Goal: Task Accomplishment & Management: Manage account settings

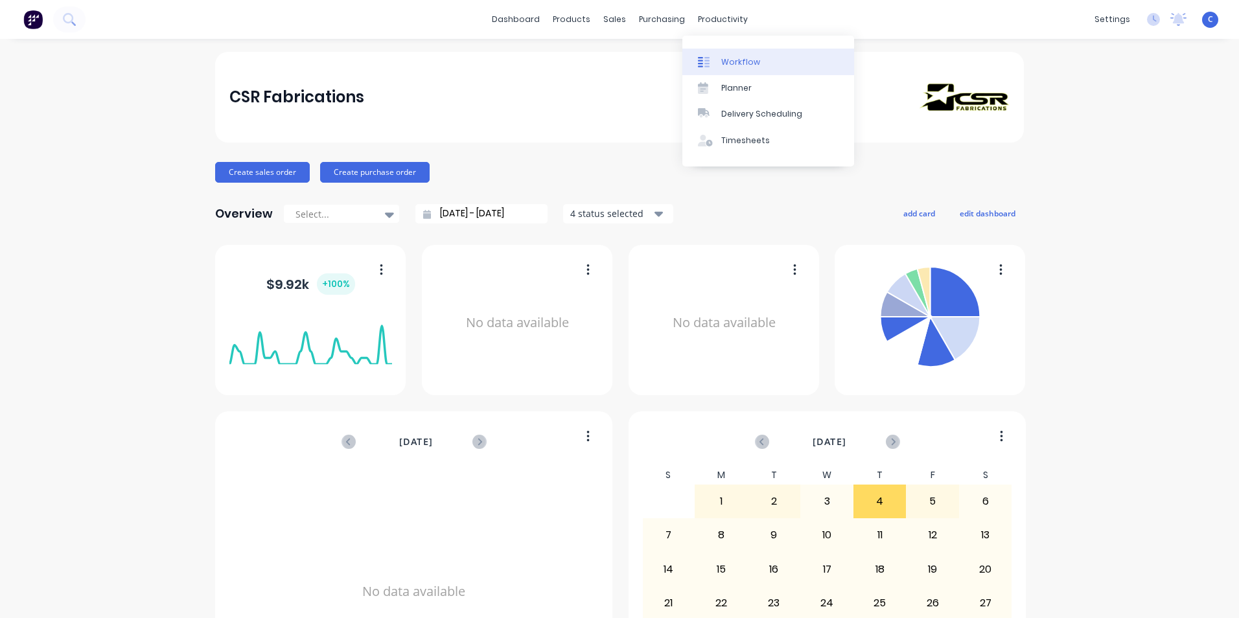
click at [747, 67] on div "Workflow" at bounding box center [740, 62] width 39 height 12
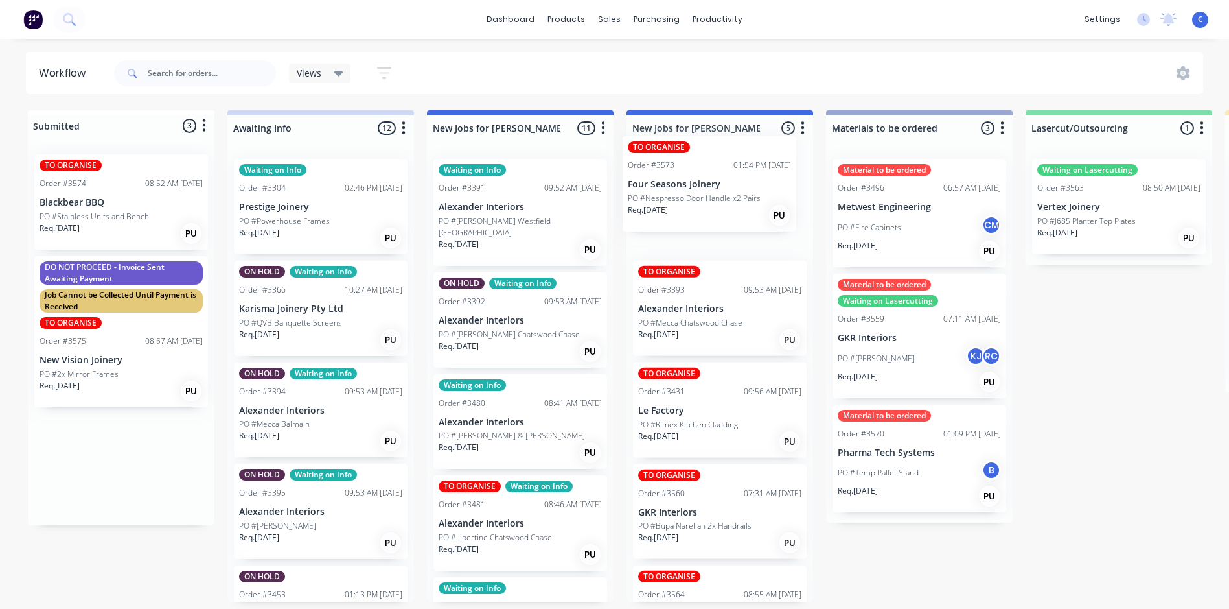
drag, startPoint x: 132, startPoint y: 223, endPoint x: 727, endPoint y: 205, distance: 594.6
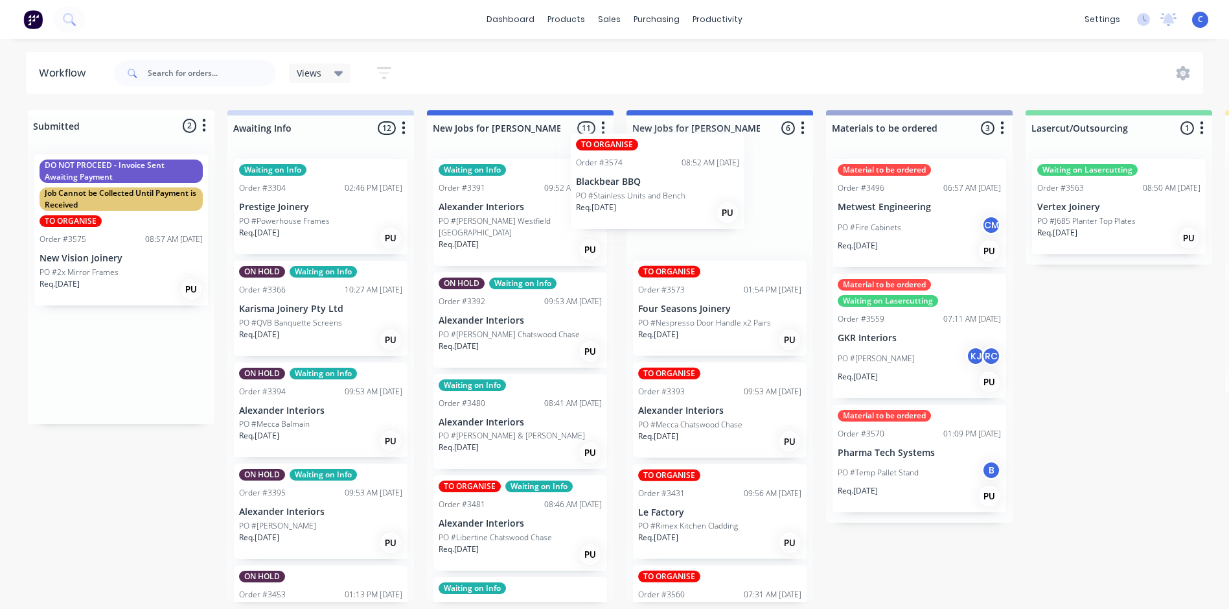
drag, startPoint x: 128, startPoint y: 228, endPoint x: 684, endPoint y: 207, distance: 556.5
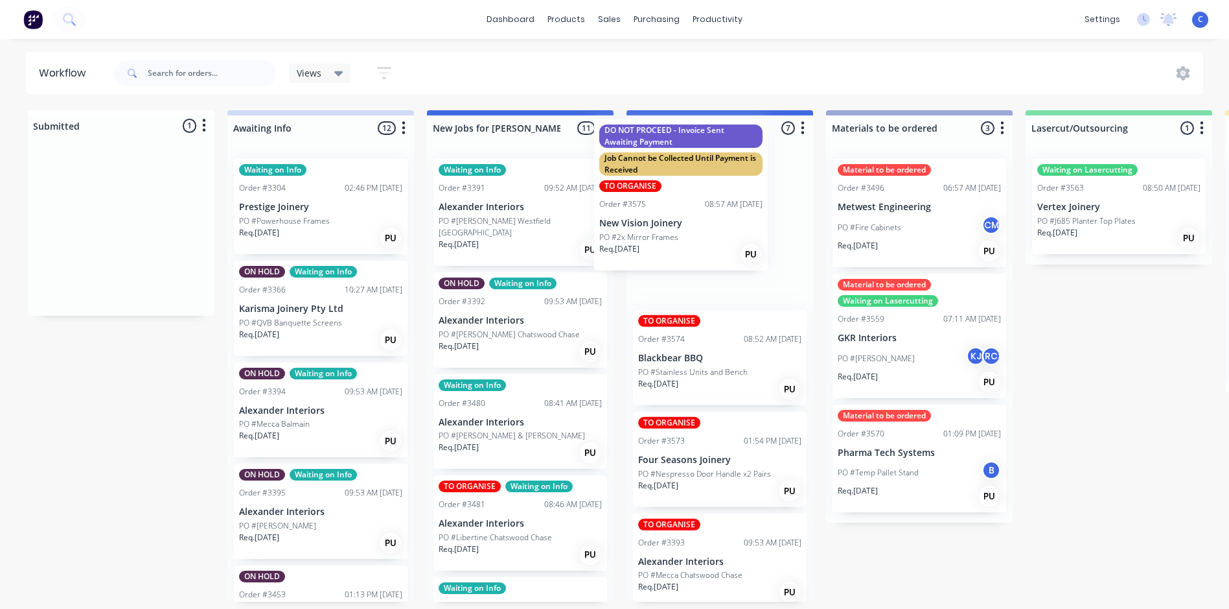
drag, startPoint x: 103, startPoint y: 280, endPoint x: 666, endPoint y: 244, distance: 564.4
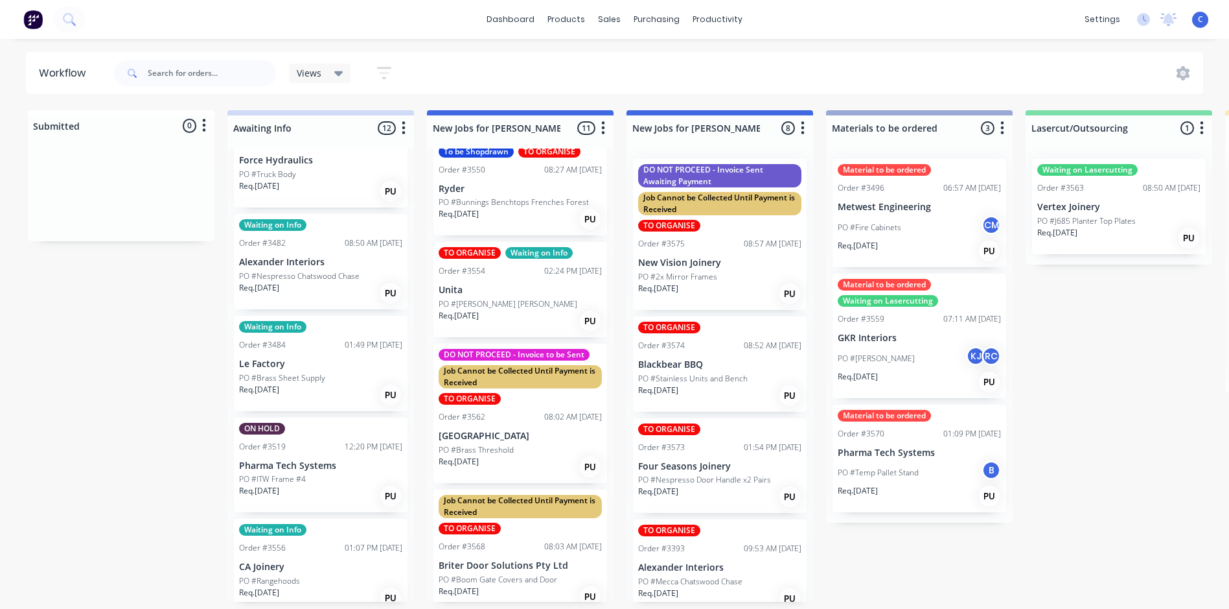
scroll to position [454, 0]
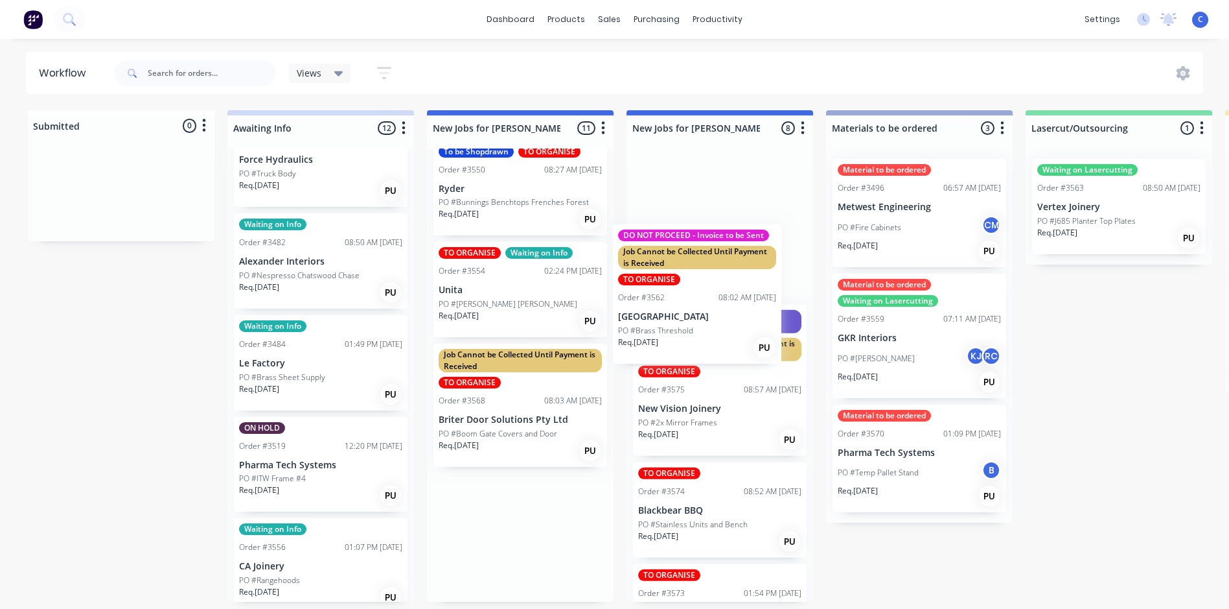
drag, startPoint x: 505, startPoint y: 436, endPoint x: 691, endPoint y: 327, distance: 215.9
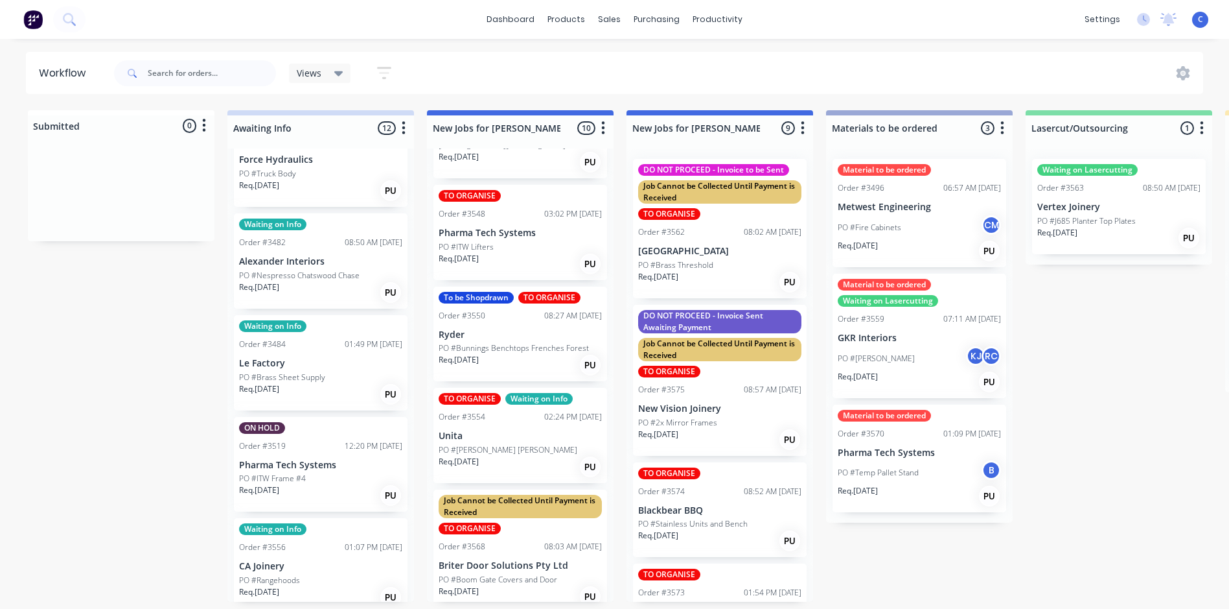
scroll to position [651, 0]
click at [570, 383] on div "Labels" at bounding box center [570, 375] width 130 height 27
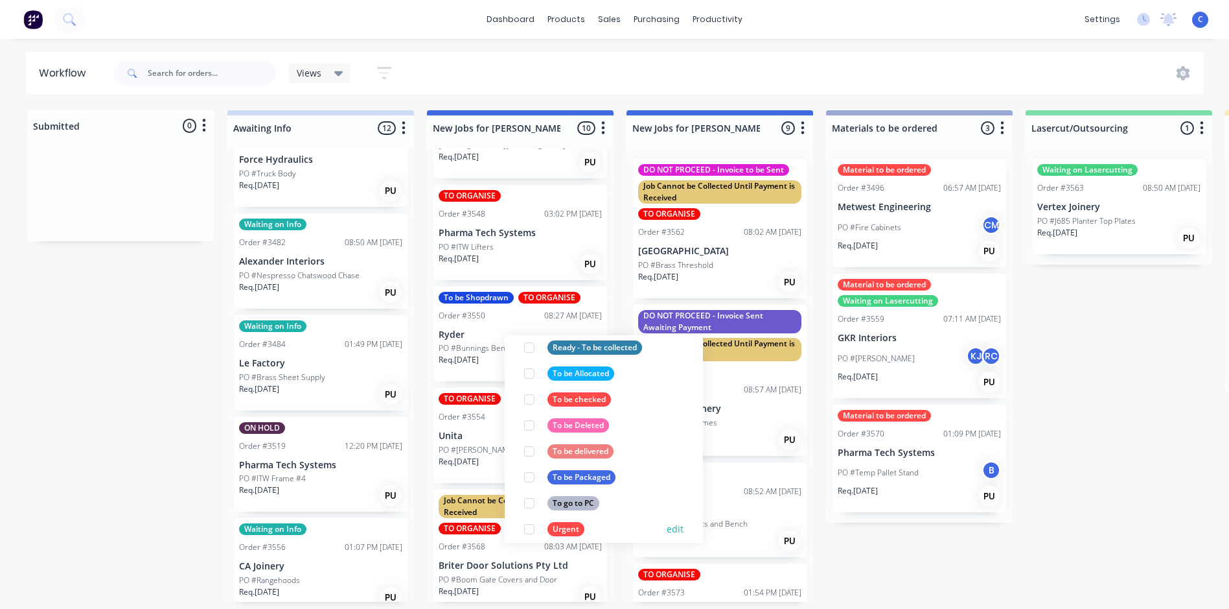
scroll to position [700, 0]
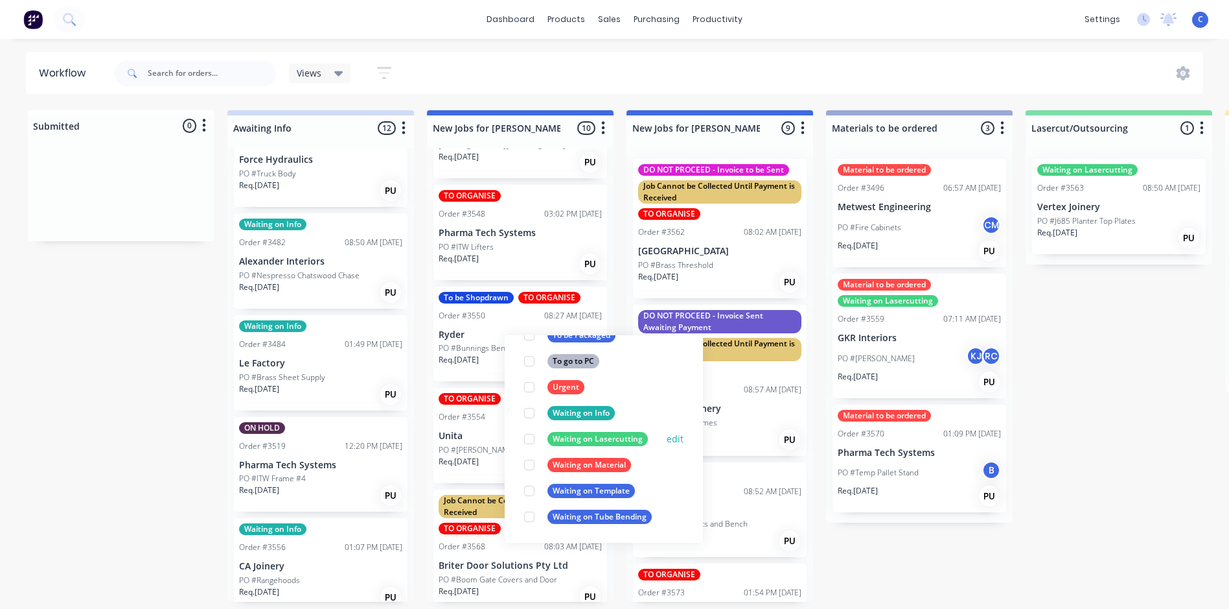
click at [600, 436] on div "Waiting on Lasercutting" at bounding box center [598, 439] width 100 height 14
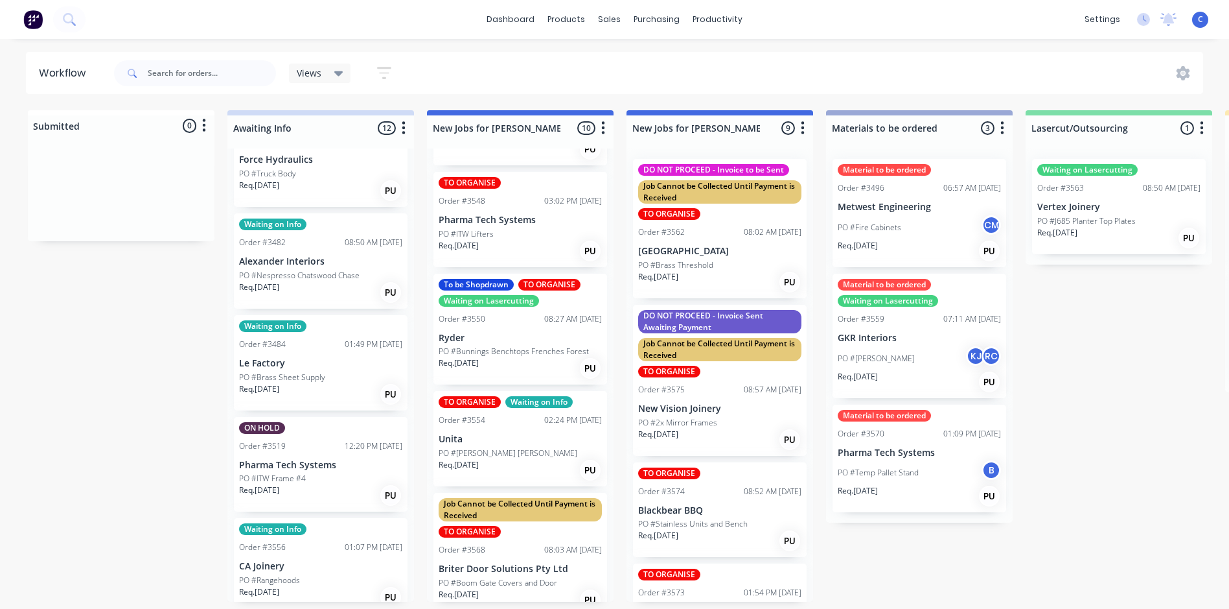
scroll to position [668, 0]
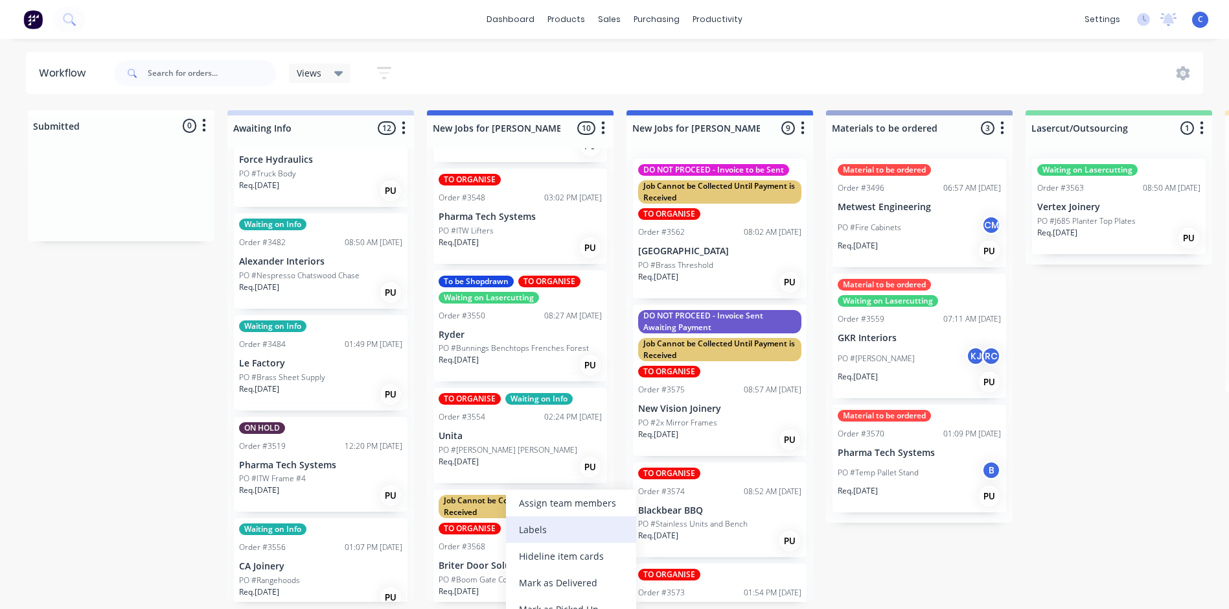
click at [550, 534] on div "Labels" at bounding box center [571, 529] width 130 height 27
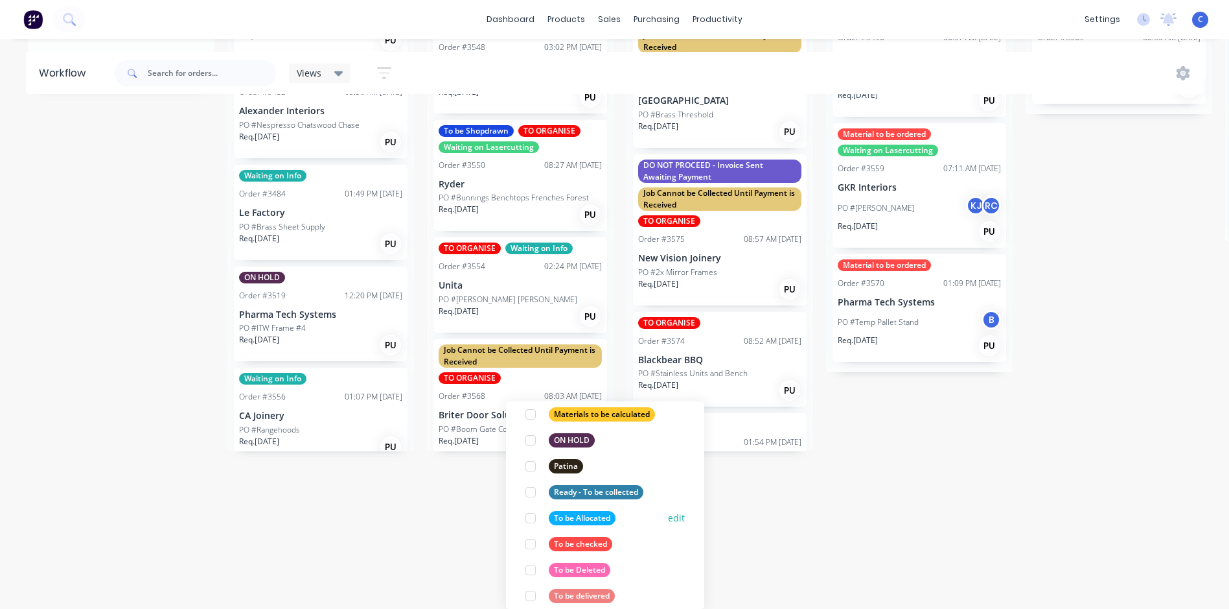
scroll to position [648, 0]
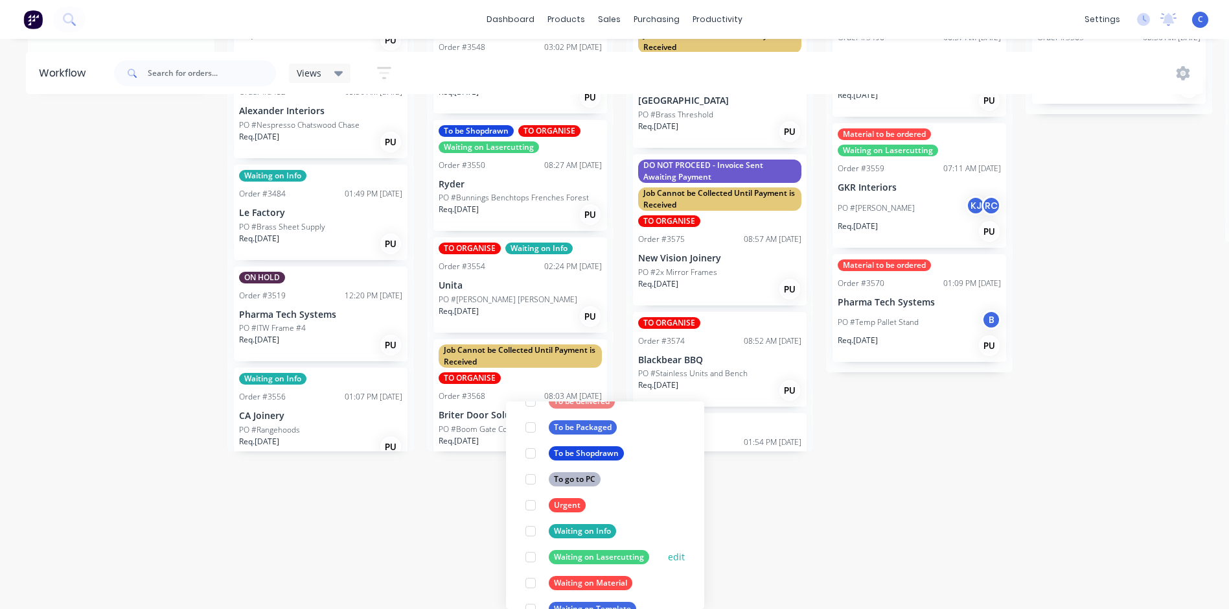
click at [589, 554] on div "Waiting on Lasercutting" at bounding box center [599, 557] width 100 height 14
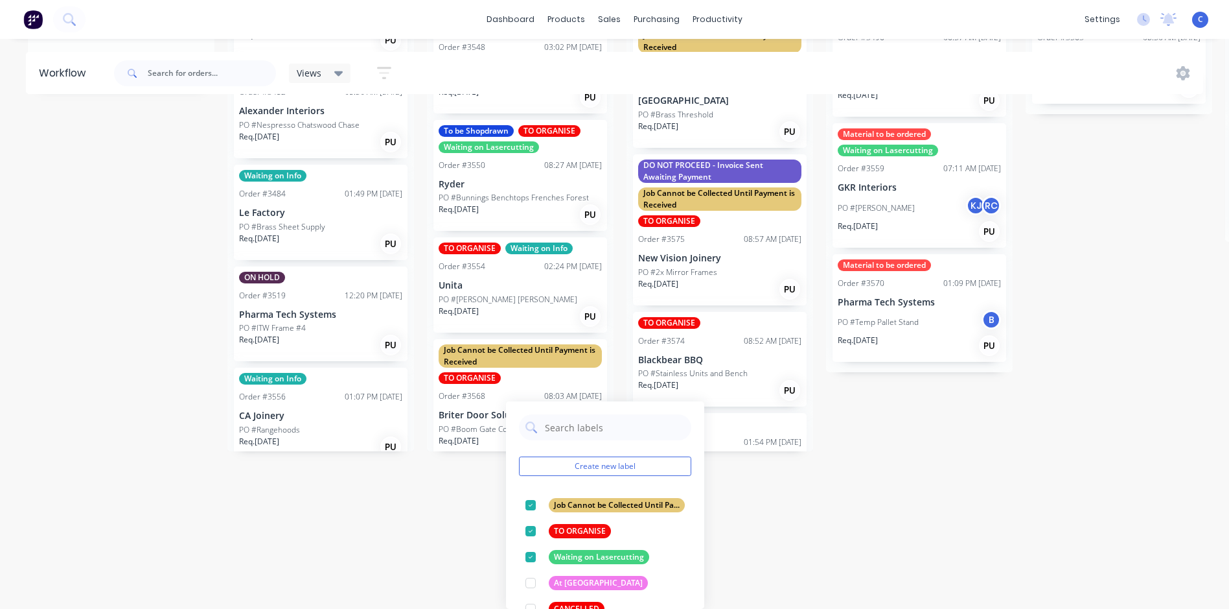
click at [867, 380] on html "dashboard products sales purchasing productivity dashboard products Product Cat…" at bounding box center [614, 115] width 1229 height 531
